Goal: Task Accomplishment & Management: Use online tool/utility

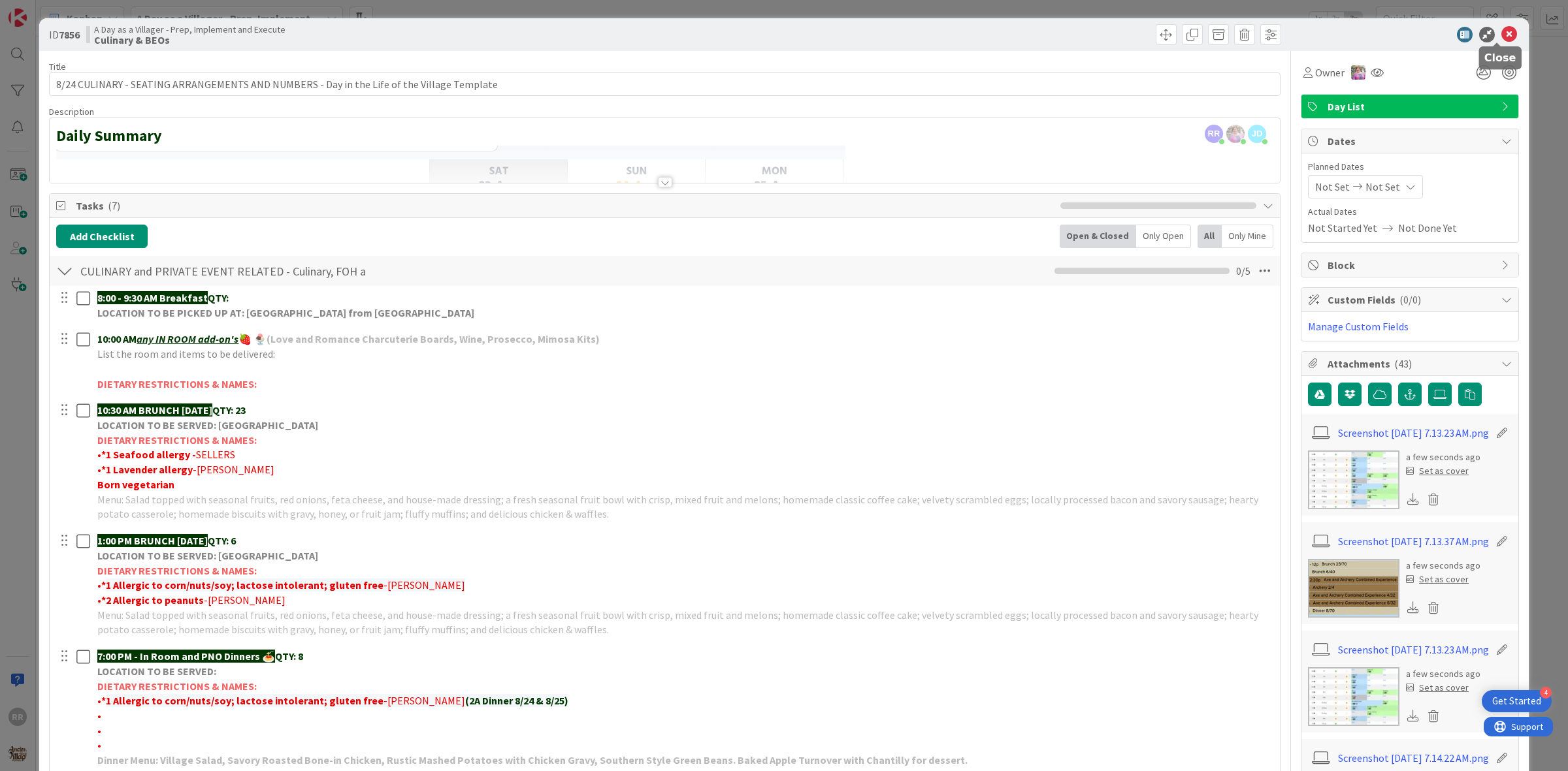
click at [1487, 36] on div at bounding box center [1403, 34] width 231 height 16
click at [1501, 37] on icon at bounding box center [1509, 34] width 16 height 16
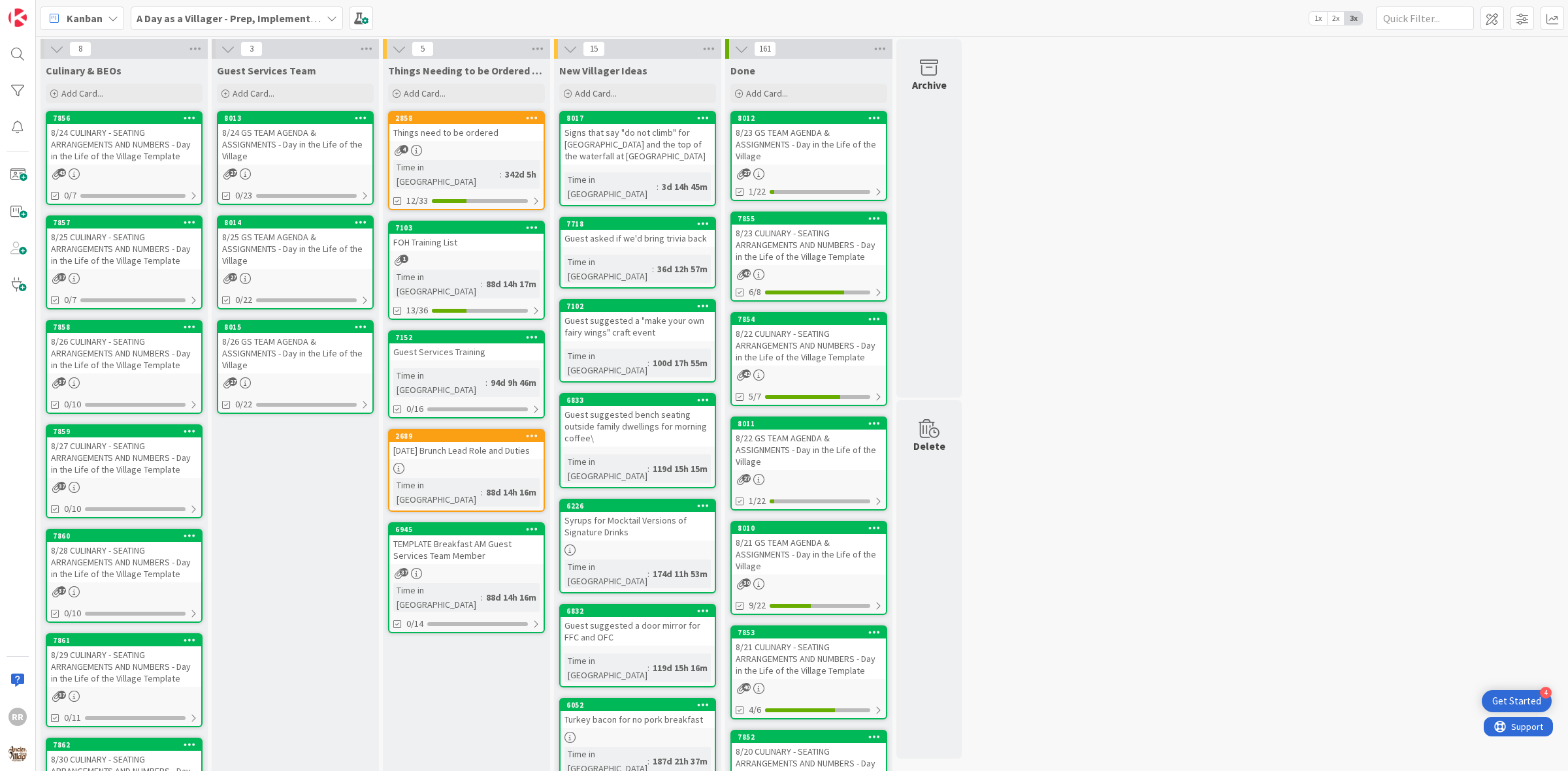
click at [495, 137] on div "Things need to be ordered" at bounding box center [466, 133] width 154 height 17
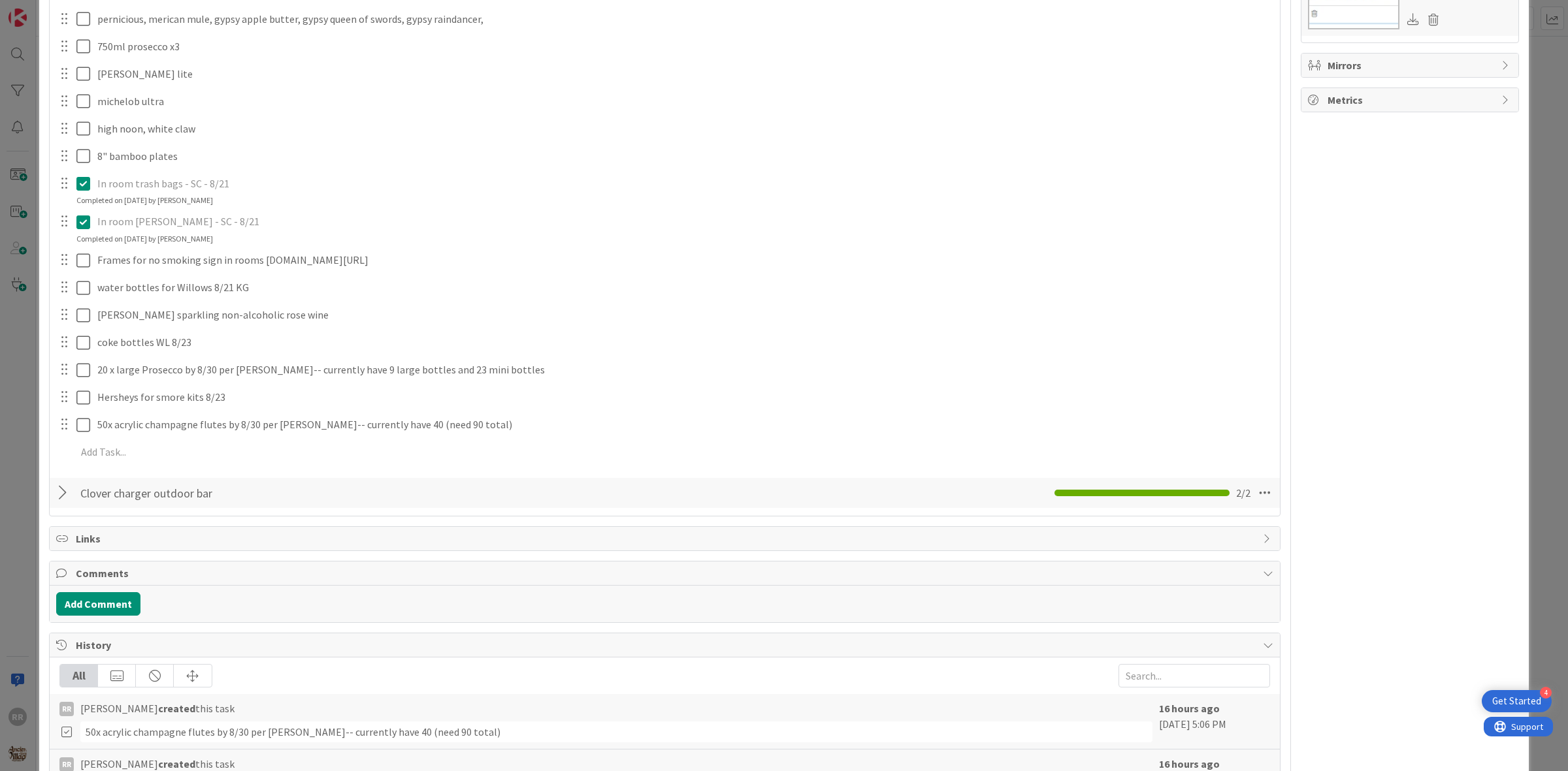
scroll to position [898, 0]
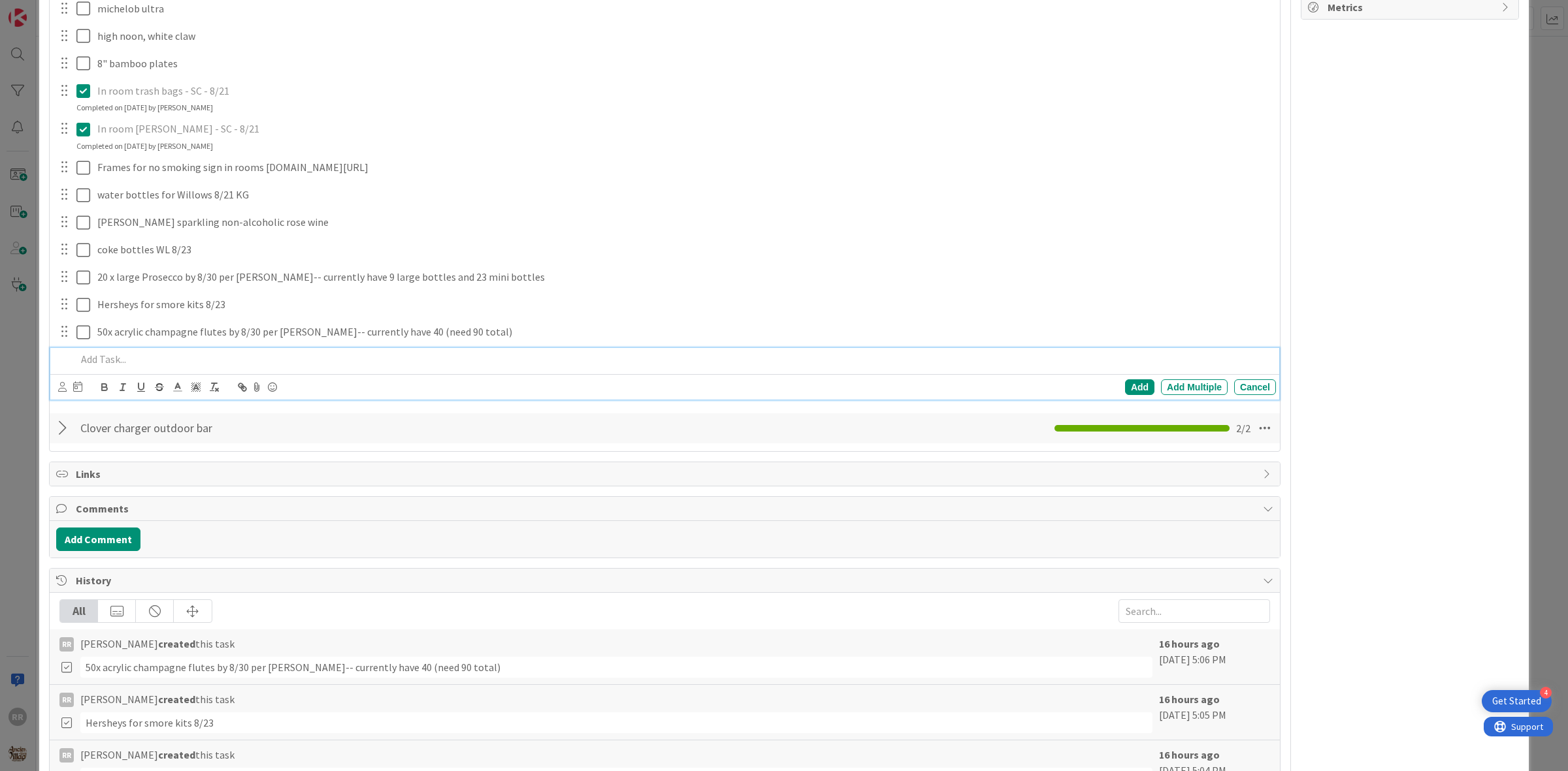
click at [252, 367] on p at bounding box center [673, 360] width 1194 height 15
click at [1133, 395] on div "Add" at bounding box center [1139, 387] width 30 height 16
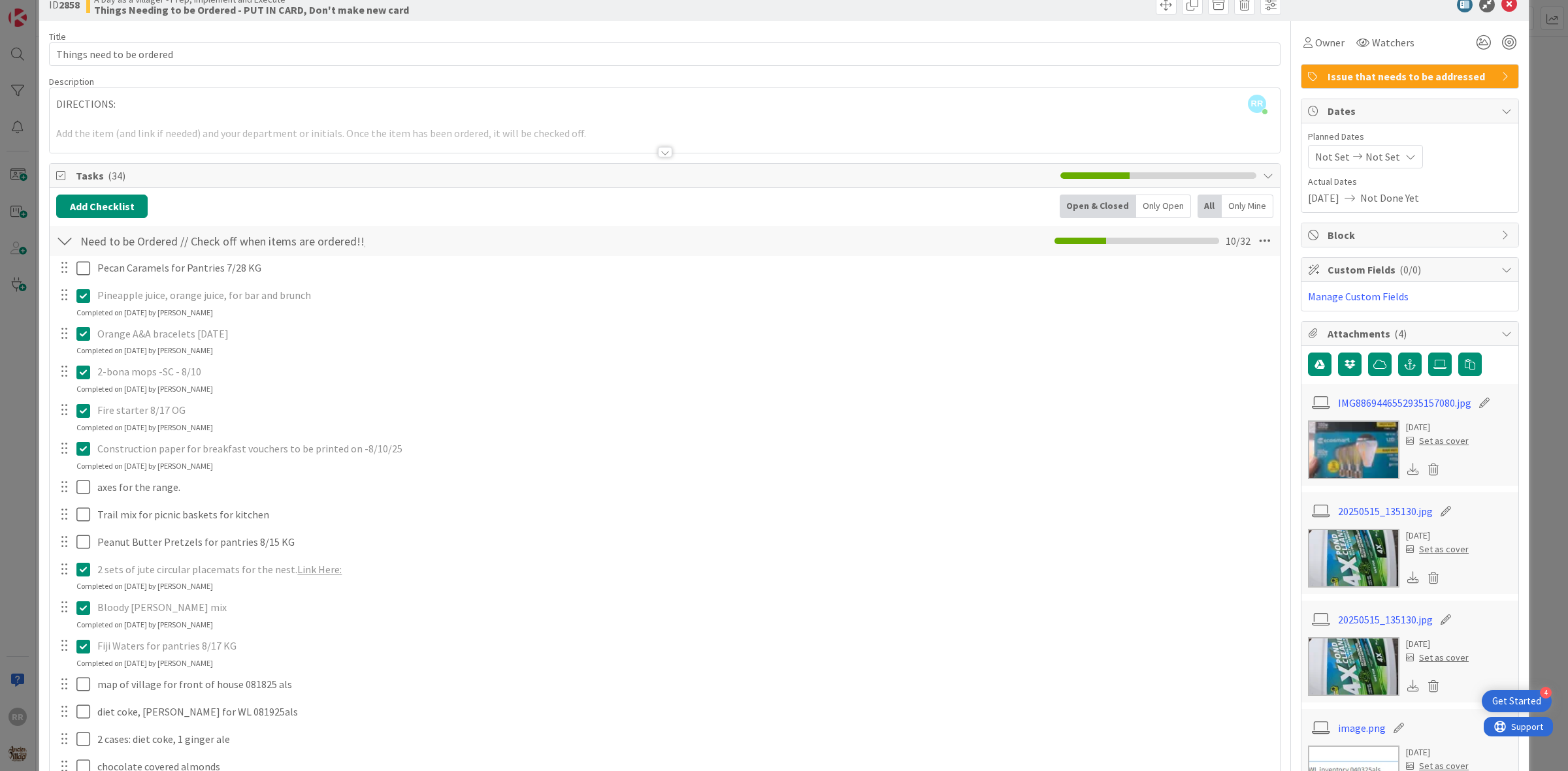
scroll to position [0, 0]
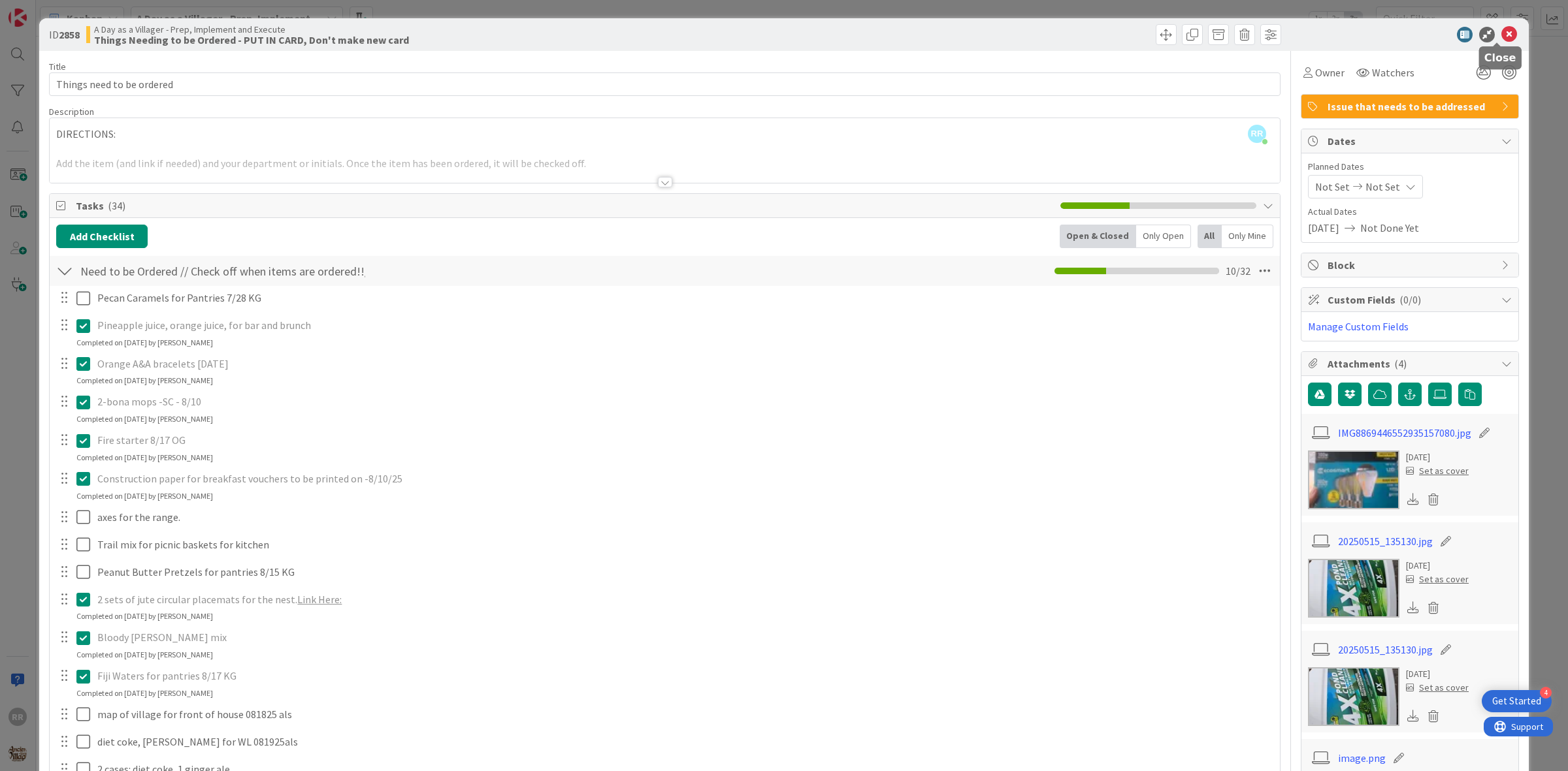
drag, startPoint x: 1499, startPoint y: 38, endPoint x: 1510, endPoint y: 48, distance: 14.9
click at [1510, 48] on body "4 Get Started RR Kanban A Day as a Villager - Prep, Implement and Execute 1x 2x…" at bounding box center [784, 386] width 1568 height 771
click at [1501, 34] on icon at bounding box center [1509, 34] width 16 height 16
